Goal: Find specific page/section: Find specific page/section

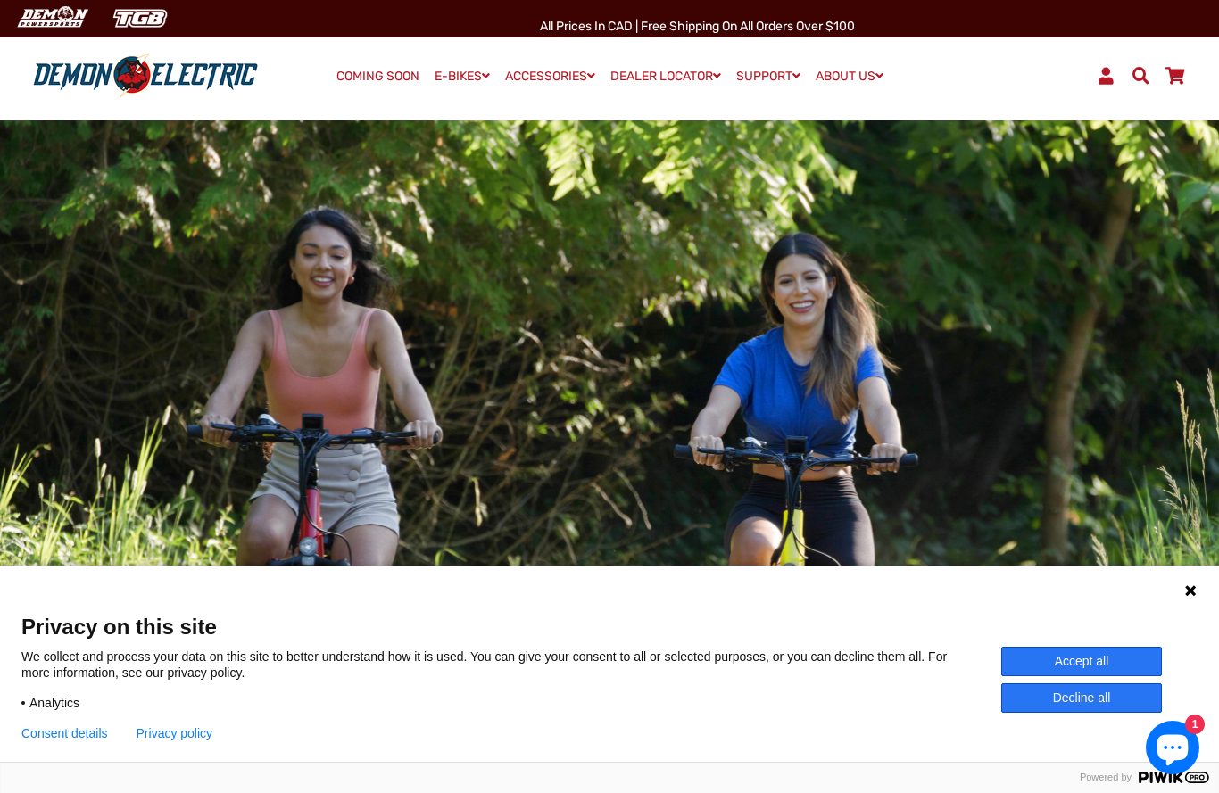
click at [1089, 662] on button "Accept all" at bounding box center [1081, 661] width 161 height 29
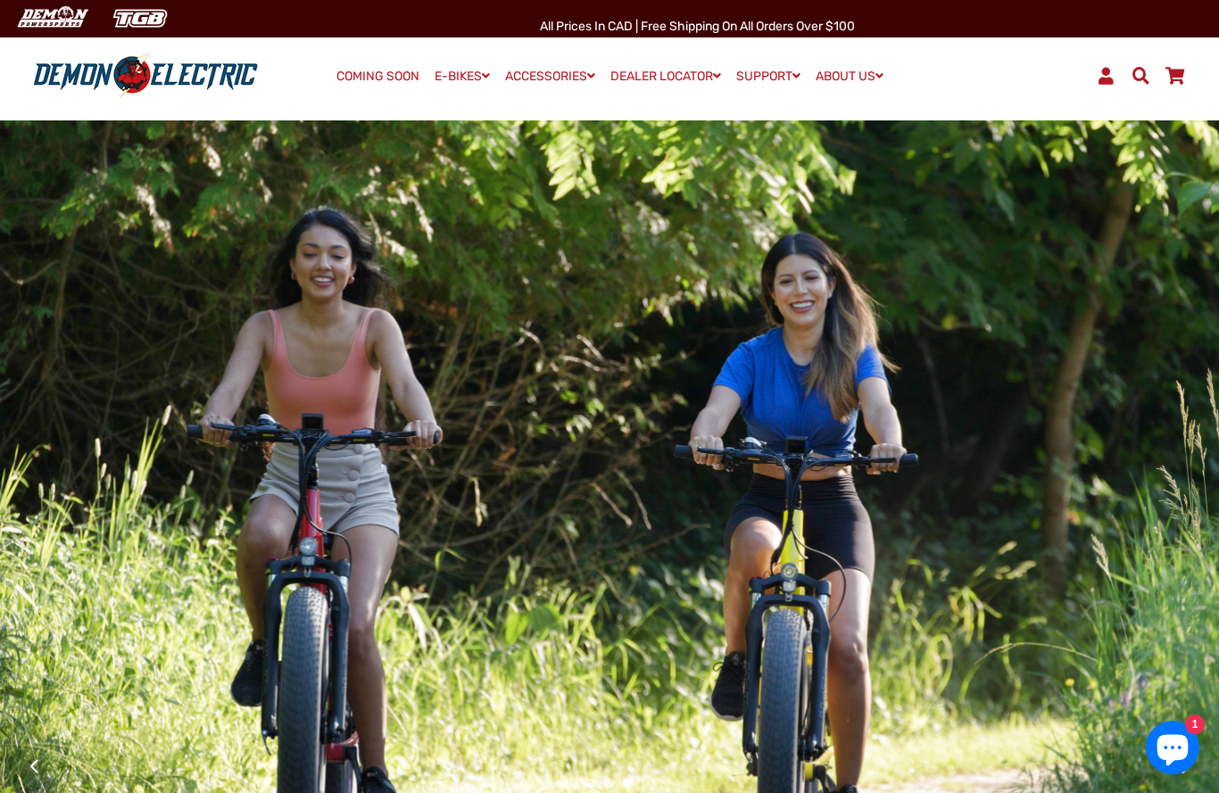
click at [378, 65] on link "COMING SOON" at bounding box center [377, 76] width 95 height 25
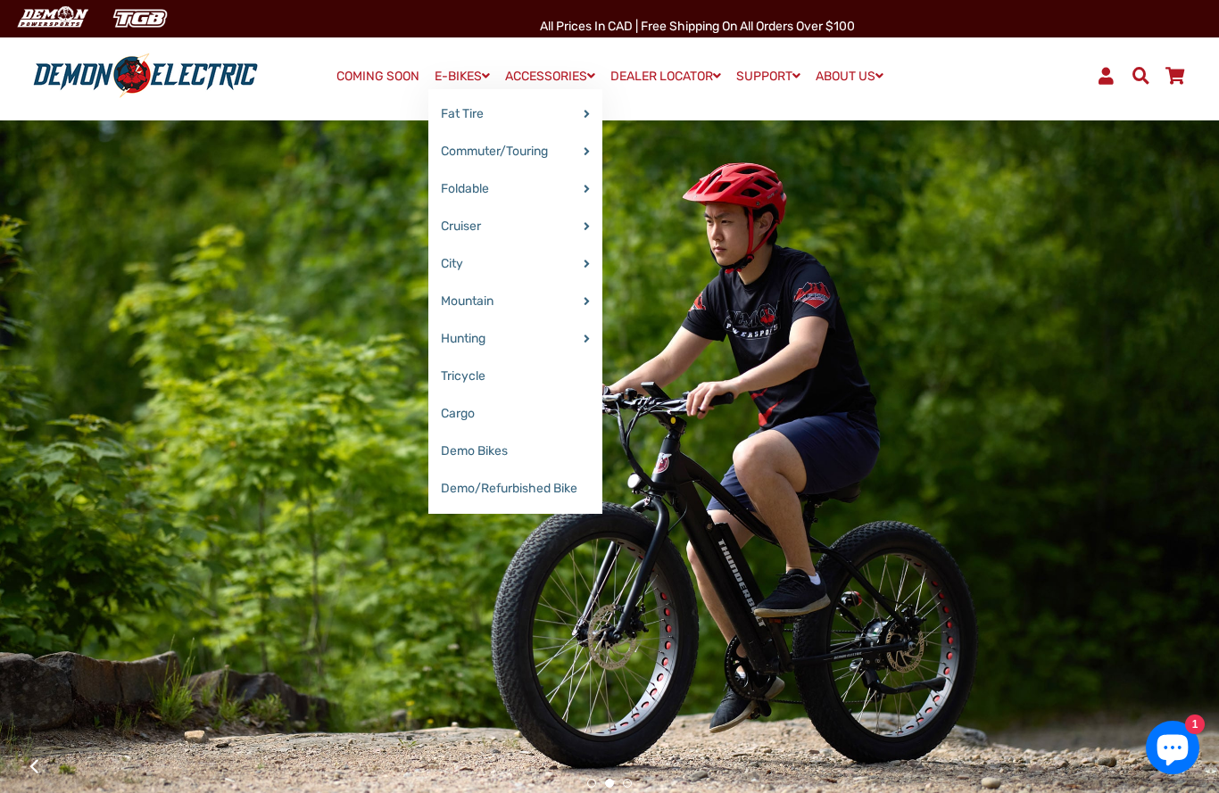
click at [471, 374] on link "Tricycle" at bounding box center [515, 376] width 174 height 37
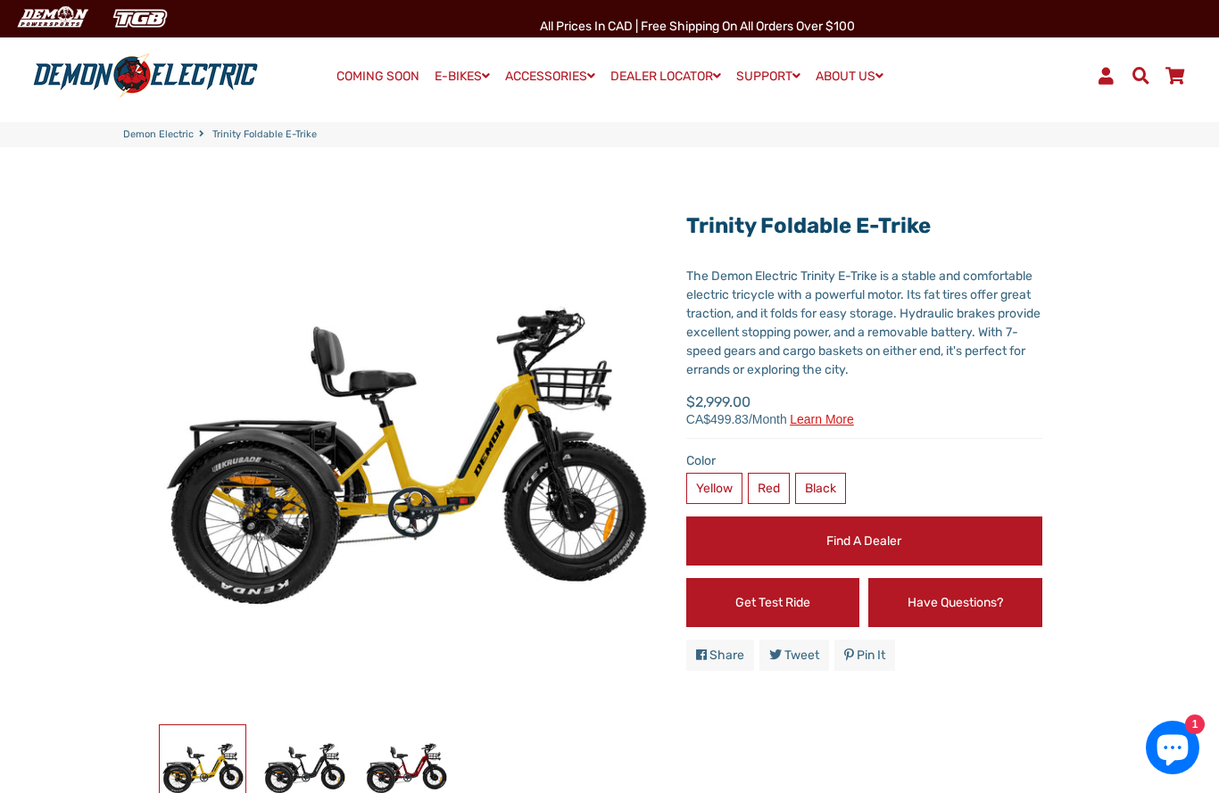
click at [894, 541] on link "Find a Dealer" at bounding box center [864, 541] width 356 height 49
